Goal: Information Seeking & Learning: Check status

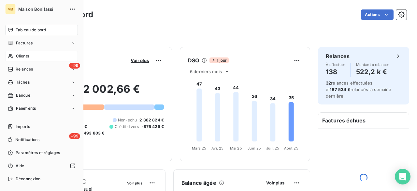
click at [22, 55] on span "Clients" at bounding box center [22, 56] width 13 height 6
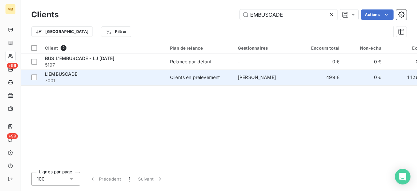
type input "EMBUSCADE"
click at [254, 77] on span "[PERSON_NAME]" at bounding box center [257, 77] width 38 height 6
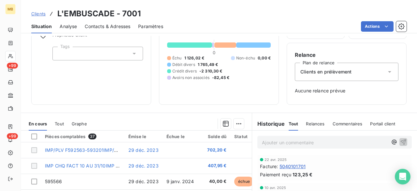
scroll to position [66, 0]
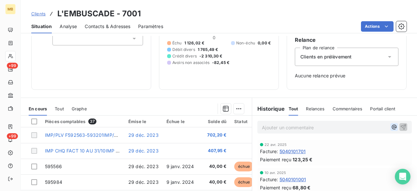
click at [391, 126] on icon "button" at bounding box center [394, 126] width 7 height 7
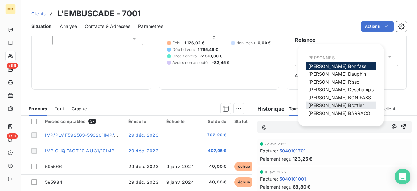
click at [351, 103] on div "[PERSON_NAME]" at bounding box center [341, 105] width 70 height 8
click at [340, 105] on span "[PERSON_NAME]" at bounding box center [336, 105] width 55 height 6
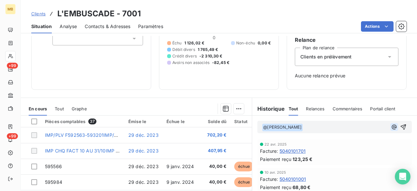
click at [391, 125] on icon "button" at bounding box center [394, 126] width 7 height 7
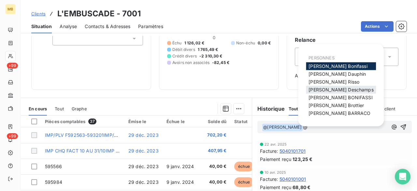
click at [334, 93] on div "[PERSON_NAME]" at bounding box center [341, 90] width 70 height 8
click at [333, 90] on span "[PERSON_NAME]" at bounding box center [341, 90] width 65 height 6
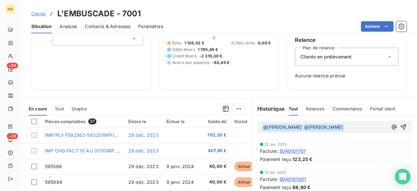
click at [333, 90] on div "Informations client Gestionnaires [PERSON_NAME] Propriétés Client Tags Encours …" at bounding box center [219, 113] width 396 height 155
click at [391, 125] on icon "button" at bounding box center [394, 126] width 7 height 7
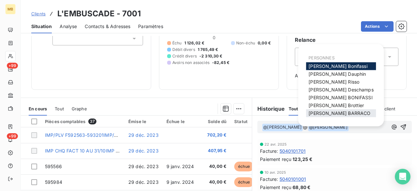
click at [332, 113] on span "[PERSON_NAME]" at bounding box center [340, 113] width 62 height 6
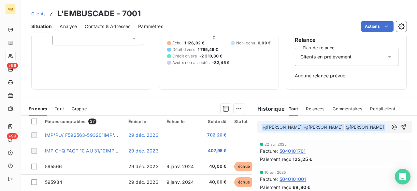
click at [351, 131] on p "﻿ @ [PERSON_NAME] ﻿ ﻿ @ [PERSON_NAME] ﻿ ﻿ @ [PERSON_NAME] ﻿ ﻿" at bounding box center [325, 127] width 126 height 8
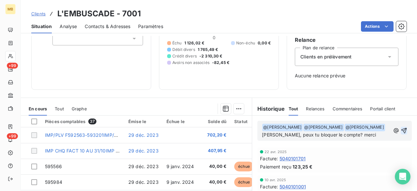
click at [401, 130] on icon "button" at bounding box center [404, 130] width 7 height 7
